Goal: Communication & Community: Ask a question

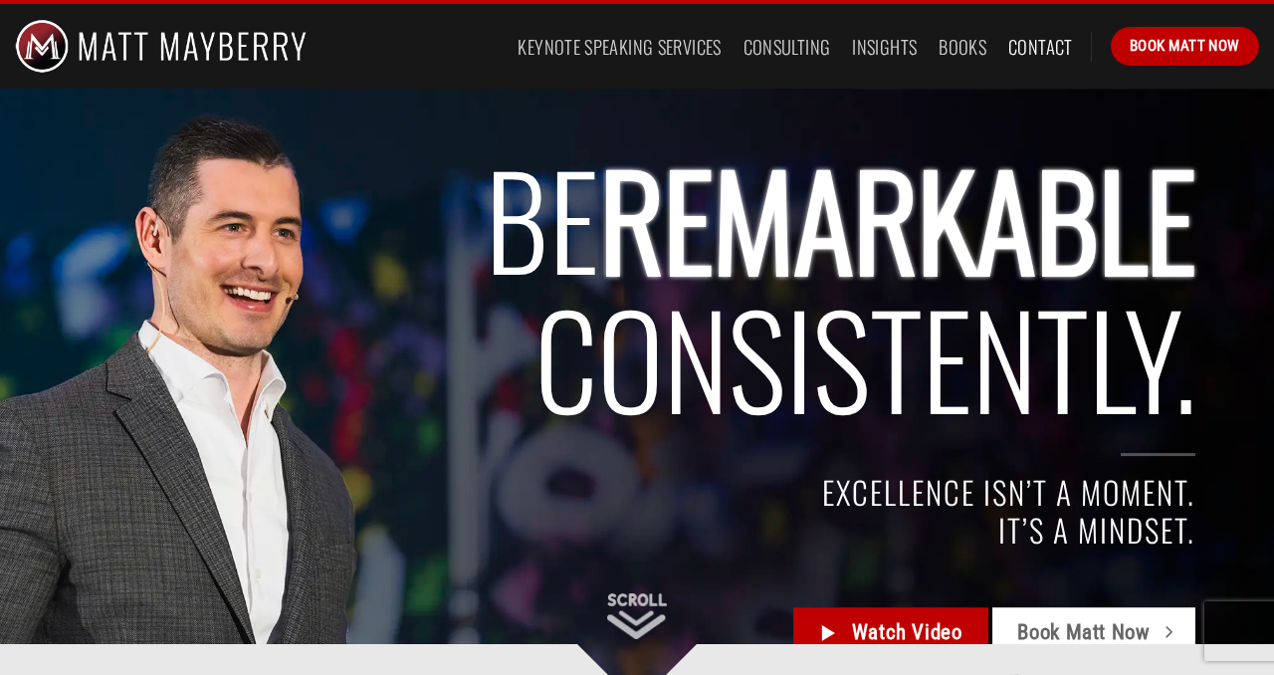
click at [1019, 50] on link "Contact" at bounding box center [1040, 47] width 65 height 36
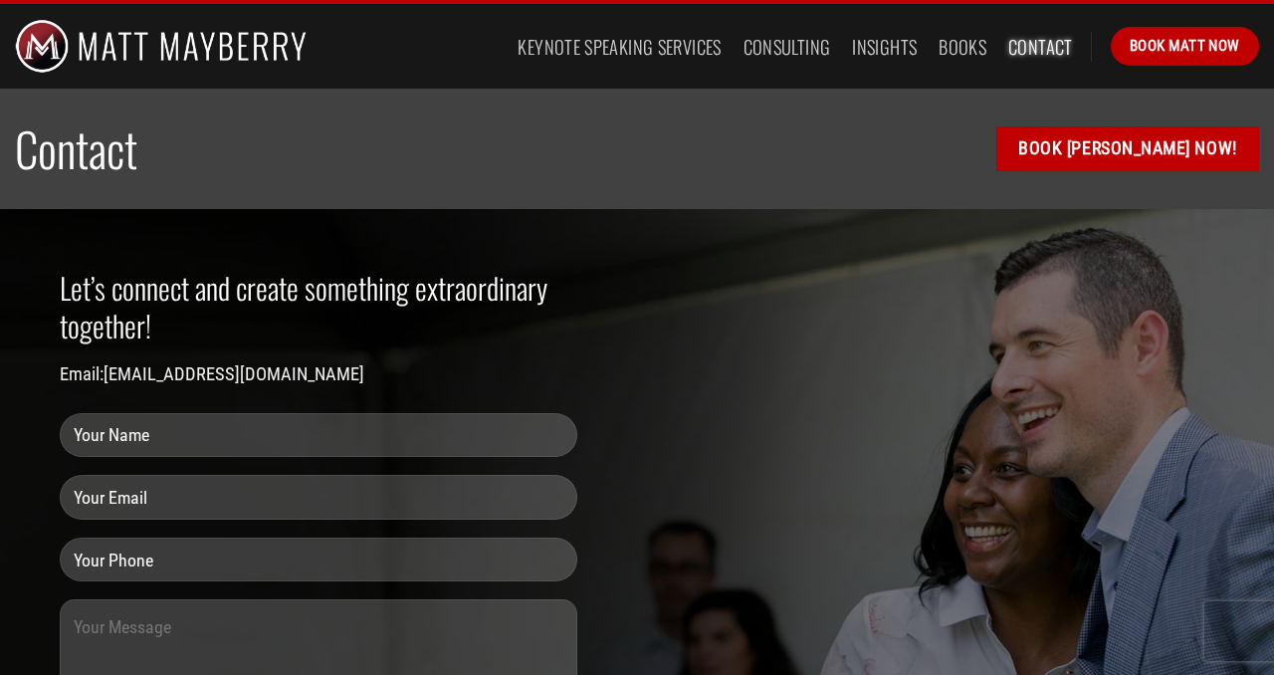
click at [289, 436] on input "Contact form" at bounding box center [319, 435] width 518 height 45
type input "[PERSON_NAME]"
type input "[PERSON_NAME][EMAIL_ADDRESS][PERSON_NAME][DOMAIN_NAME]"
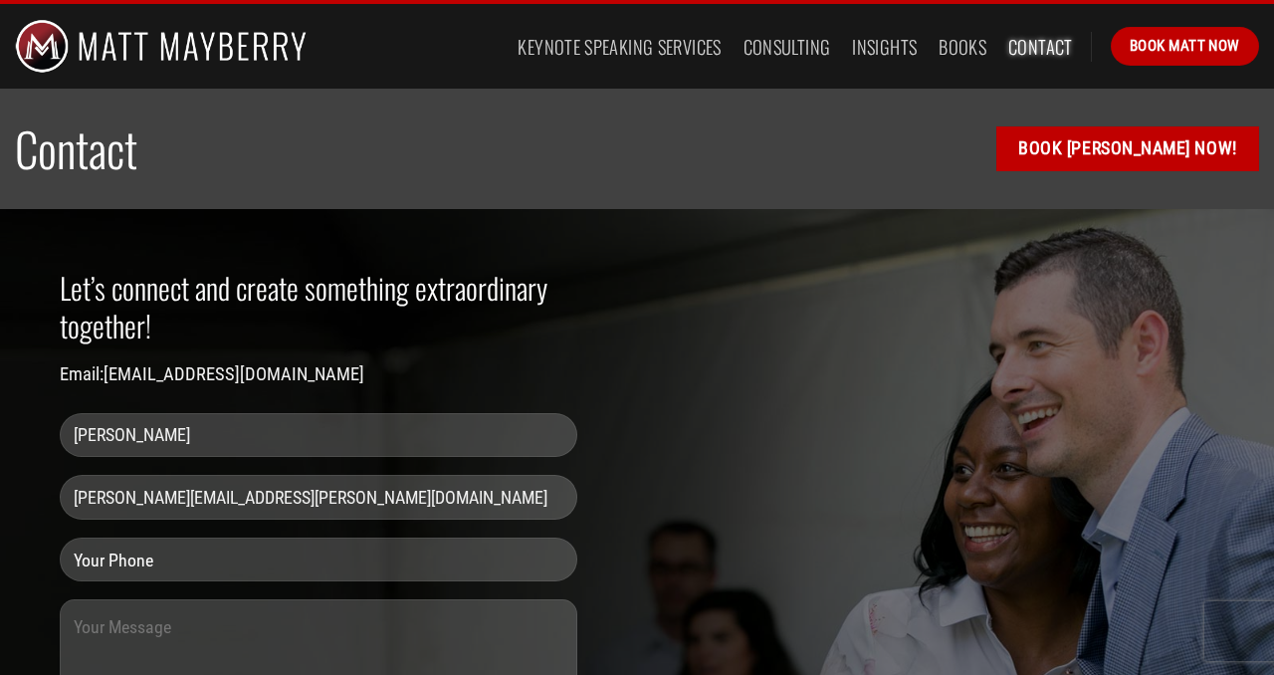
type input "7039699265"
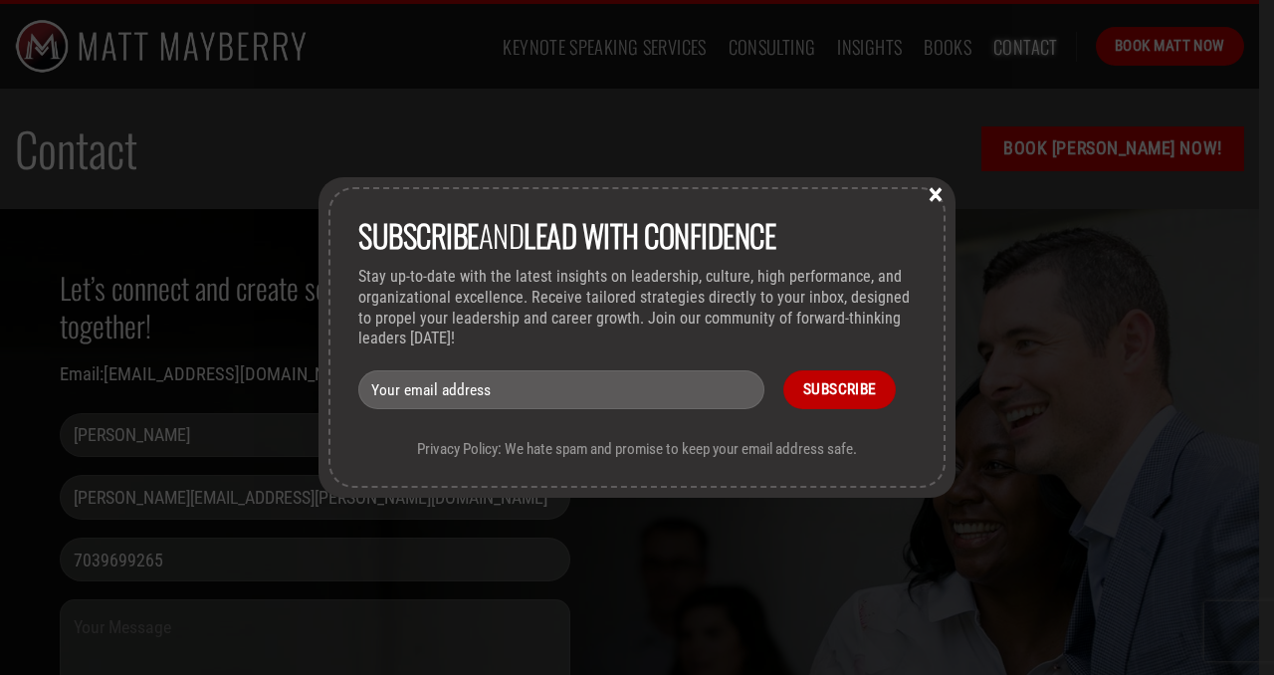
click at [930, 195] on button "×" at bounding box center [936, 193] width 30 height 18
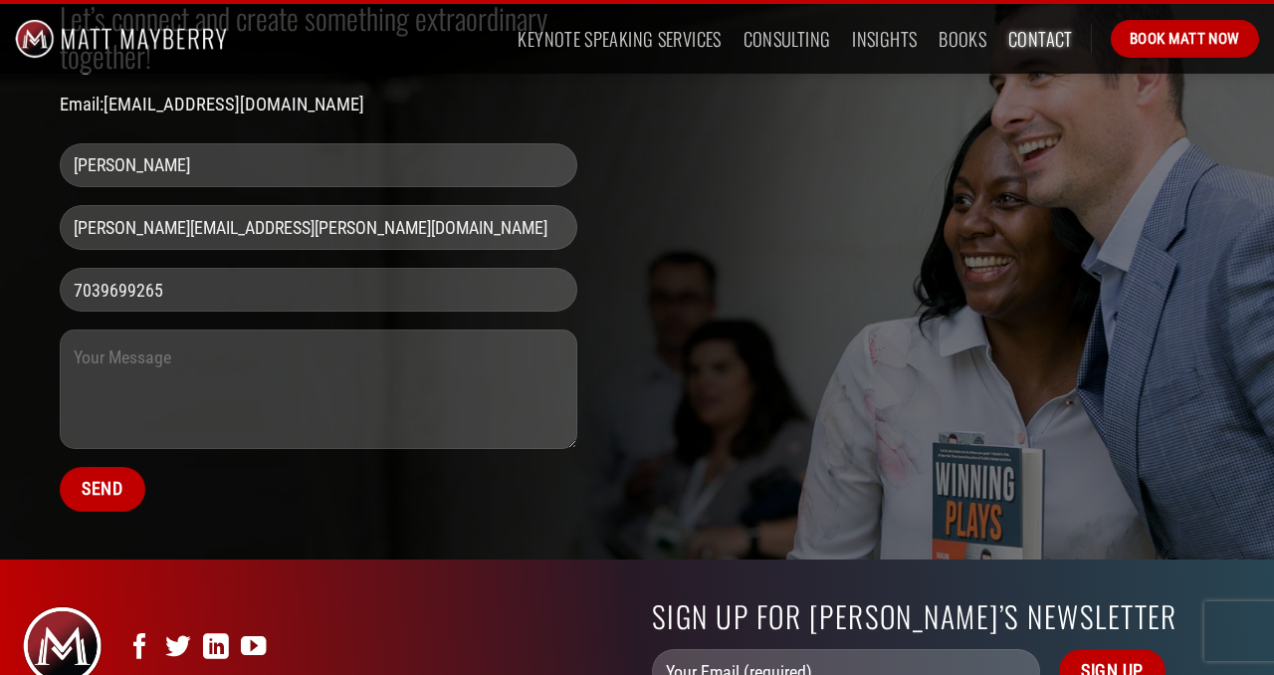
scroll to position [296, 0]
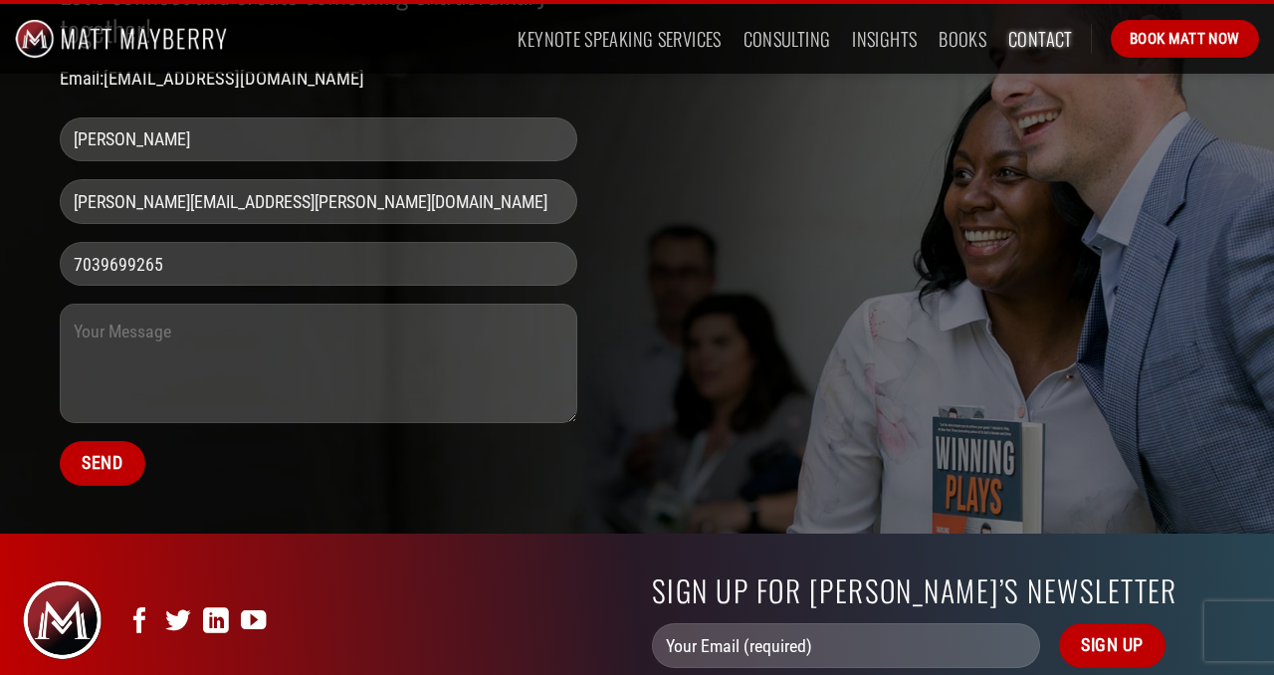
click at [233, 356] on textarea "Contact form" at bounding box center [319, 363] width 518 height 119
paste textarea "Lo Ipsumd, S amet cons adip elits doe temp. I utlabo et dolor mag aliquaenim ad…"
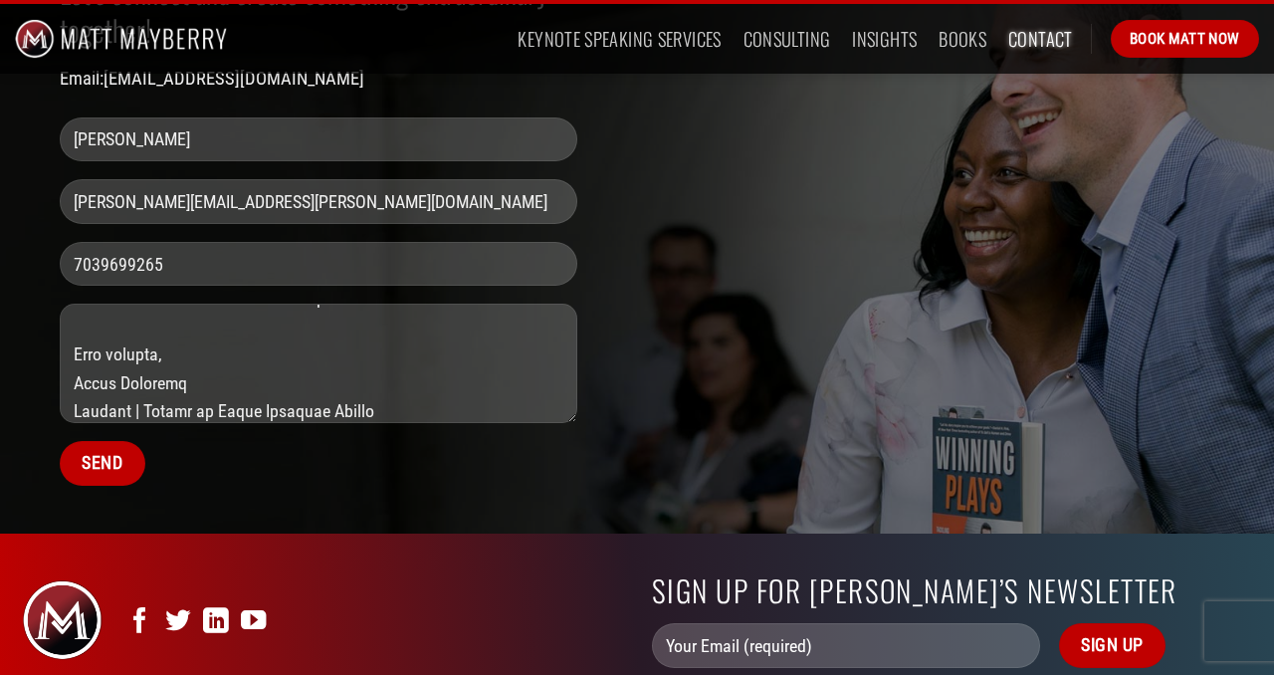
scroll to position [0, 0]
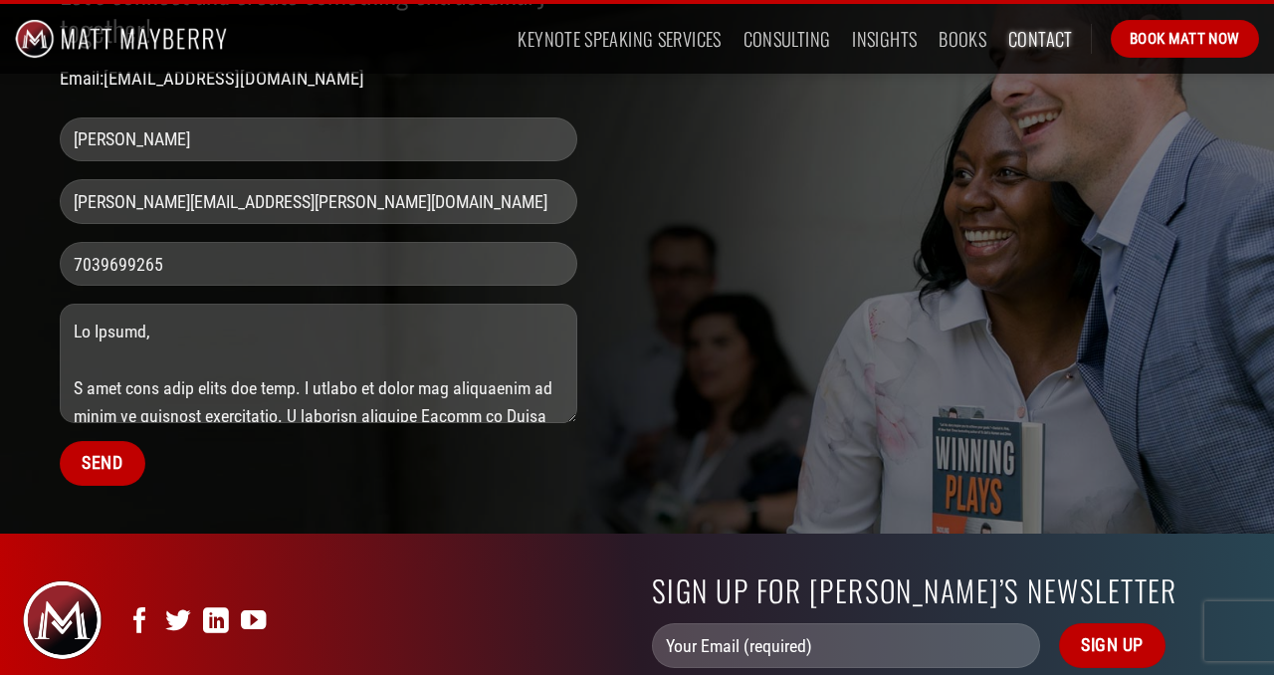
click at [140, 333] on textarea "Contact form" at bounding box center [319, 363] width 518 height 119
type textarea "Lo Ipsu, D sita cons adip elits doe temp. I utlabo et dolor mag aliquaenim ad m…"
click at [109, 463] on input "Send" at bounding box center [103, 463] width 86 height 45
